Goal: Find contact information: Find contact information

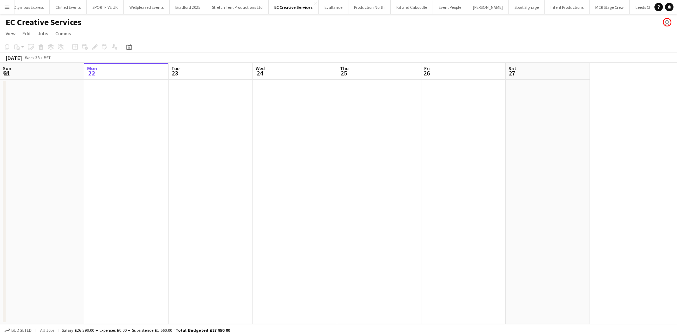
scroll to position [0, 123]
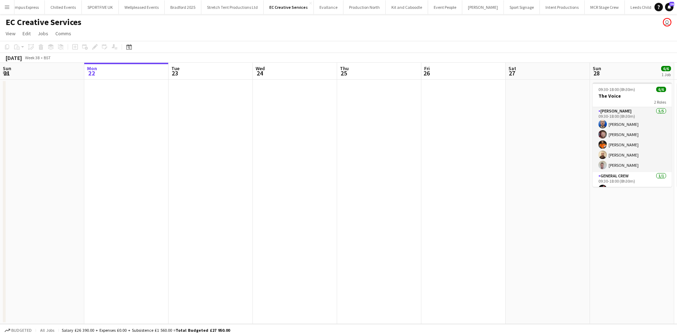
click at [8, 5] on app-icon "Menu" at bounding box center [7, 7] width 6 height 6
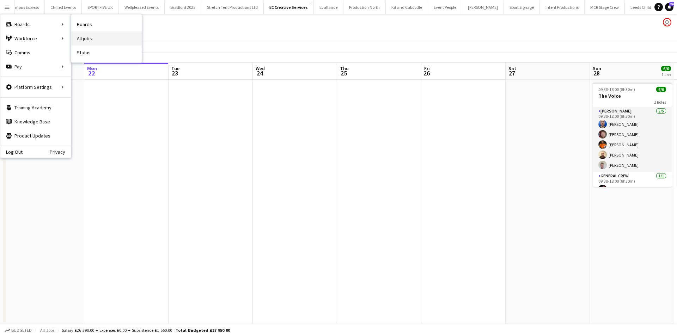
click at [92, 35] on link "All jobs" at bounding box center [106, 38] width 70 height 14
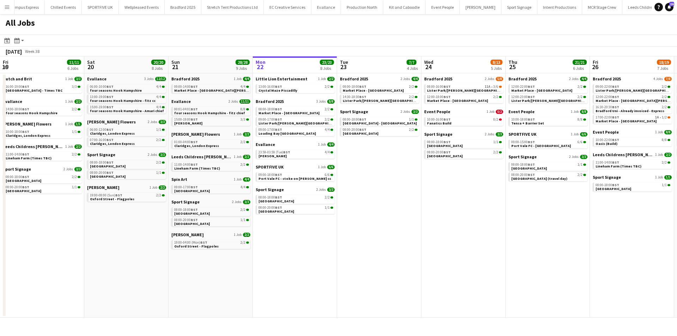
scroll to position [0, 168]
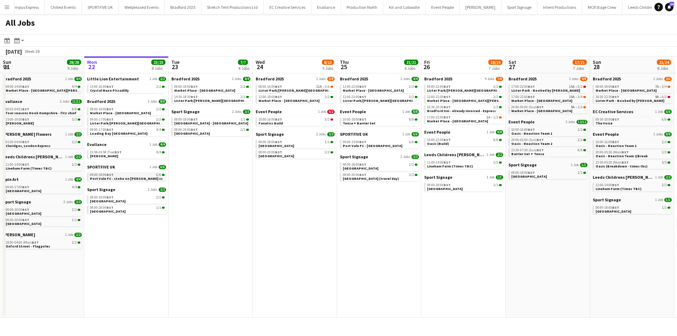
click at [145, 152] on div "09:00-18:00 BST 6/6" at bounding box center [127, 175] width 75 height 4
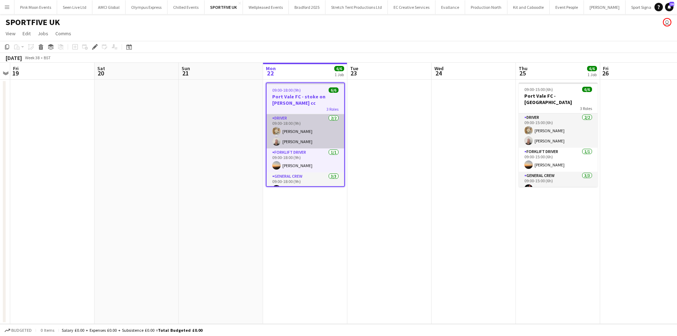
click at [283, 146] on app-card-role "Driver [DATE] 09:00-18:00 (9h) [PERSON_NAME] [PERSON_NAME]" at bounding box center [305, 131] width 78 height 34
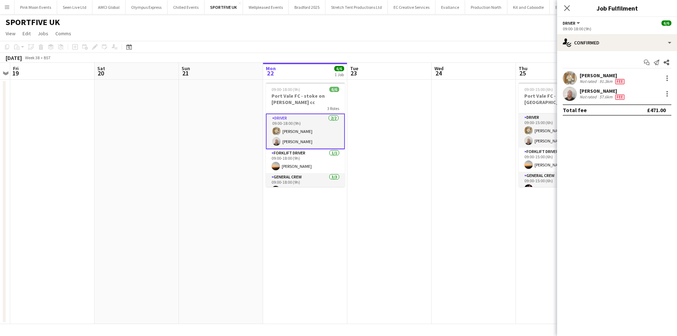
click at [601, 92] on div "[PERSON_NAME]" at bounding box center [602, 91] width 46 height 6
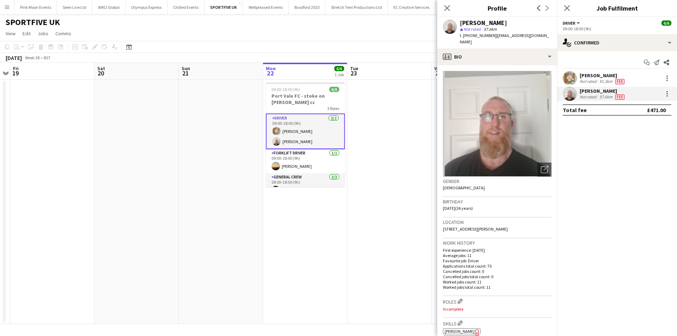
click at [484, 34] on span "t. [PHONE_NUMBER]" at bounding box center [478, 35] width 37 height 5
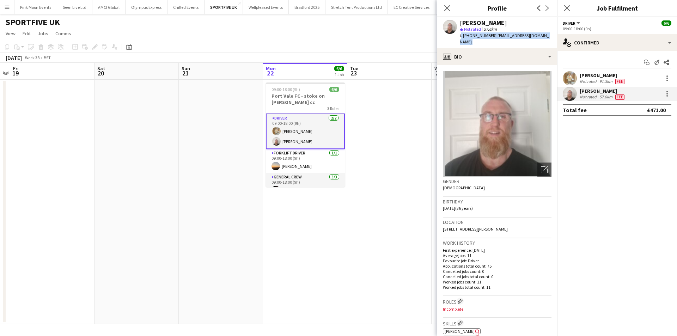
click at [484, 34] on span "t. [PHONE_NUMBER]" at bounding box center [478, 35] width 37 height 5
click at [487, 35] on span "t. [PHONE_NUMBER]" at bounding box center [478, 35] width 37 height 5
click at [488, 35] on span "t. [PHONE_NUMBER]" at bounding box center [478, 35] width 37 height 5
drag, startPoint x: 492, startPoint y: 35, endPoint x: 468, endPoint y: 36, distance: 23.7
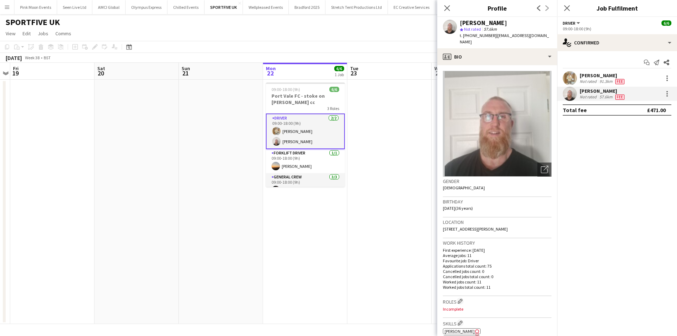
click at [468, 36] on span "t. [PHONE_NUMBER]" at bounding box center [478, 35] width 37 height 5
copy span "07449898070"
click at [448, 12] on app-icon "Close pop-in" at bounding box center [447, 8] width 10 height 10
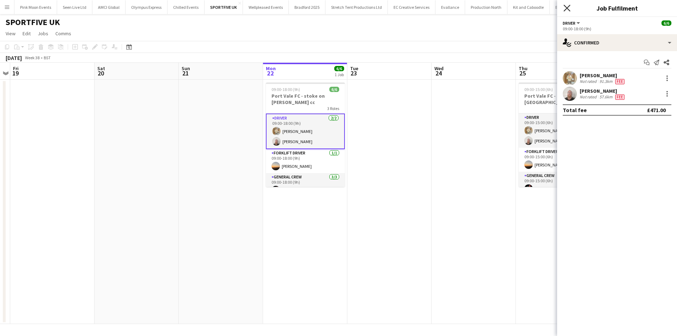
click at [567, 8] on icon "Close pop-in" at bounding box center [566, 8] width 7 height 7
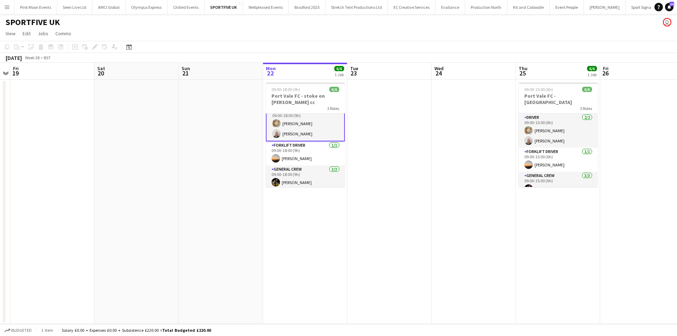
scroll to position [31, 0]
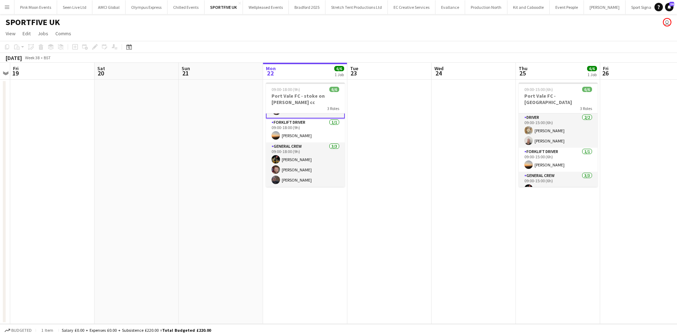
click at [386, 150] on app-date-cell at bounding box center [389, 202] width 84 height 244
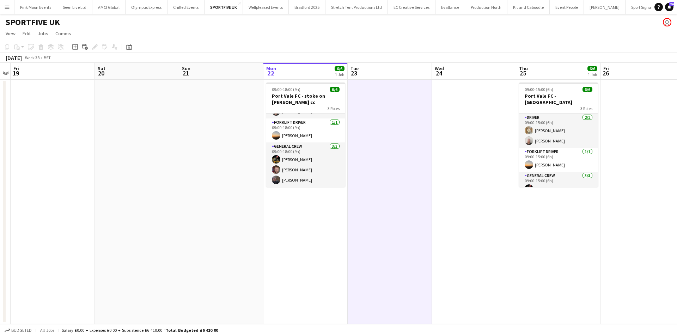
scroll to position [29, 0]
click at [502, 226] on app-date-cell at bounding box center [474, 202] width 84 height 244
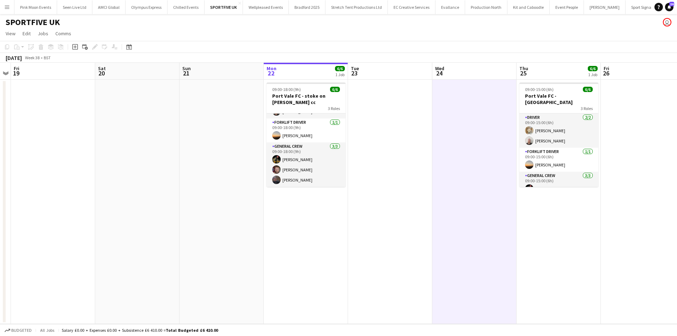
click at [560, 232] on app-date-cell "09:00-15:00 (6h) 6/6 Port Vale FC - stoke on trent 3 Roles Driver [DATE] 09:00-…" at bounding box center [558, 202] width 84 height 244
